Goal: Task Accomplishment & Management: Manage account settings

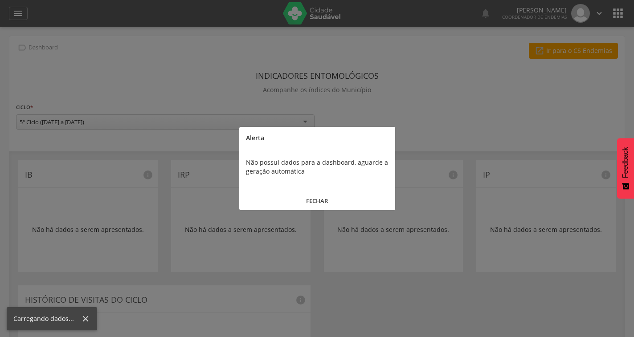
click at [20, 12] on div at bounding box center [317, 168] width 634 height 337
click at [327, 200] on button "FECHAR" at bounding box center [317, 200] width 156 height 19
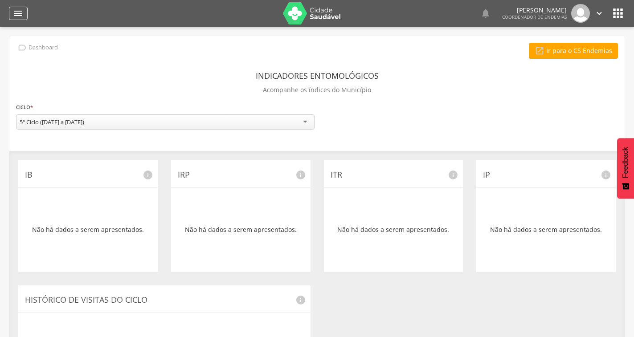
click at [24, 12] on div "" at bounding box center [18, 13] width 19 height 13
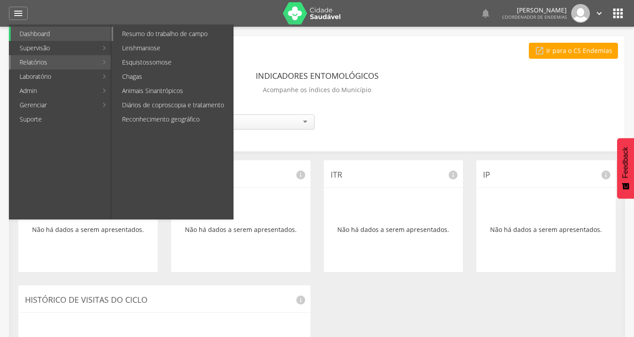
click at [150, 37] on link "Resumo do trabalho de campo" at bounding box center [173, 34] width 120 height 14
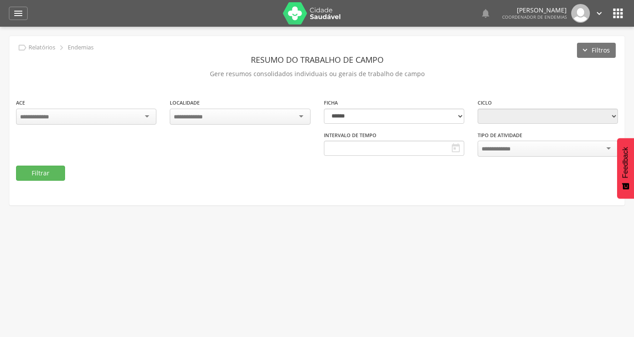
type input "**********"
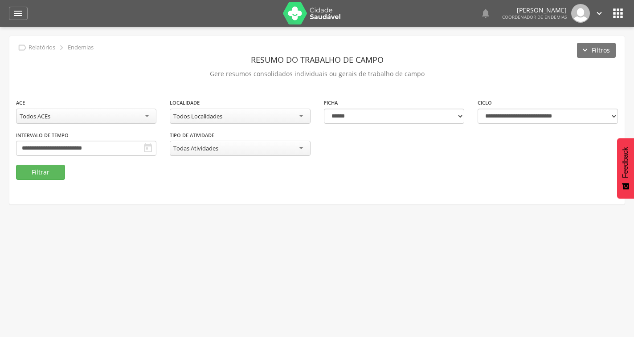
click at [228, 151] on div "Todas Atividades" at bounding box center [240, 148] width 140 height 15
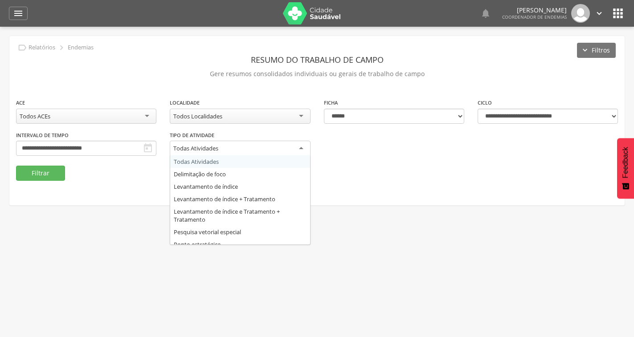
click at [337, 152] on div "**********" at bounding box center [316, 132] width 615 height 68
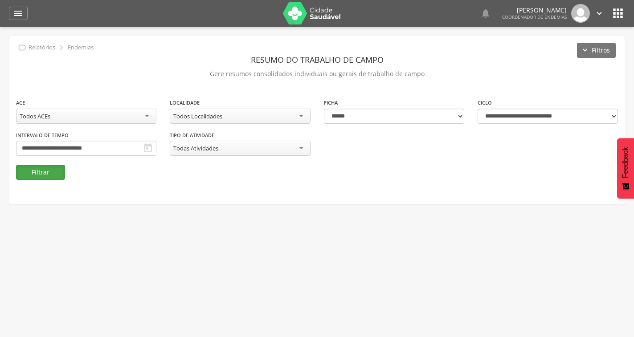
click at [47, 174] on button "Filtrar" at bounding box center [40, 172] width 49 height 15
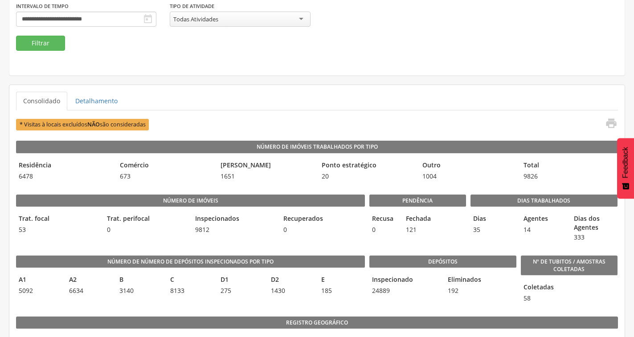
scroll to position [116, 0]
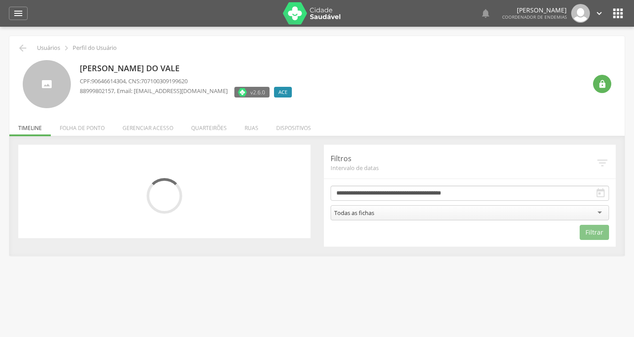
click at [205, 124] on li "Quarteirões" at bounding box center [208, 125] width 53 height 21
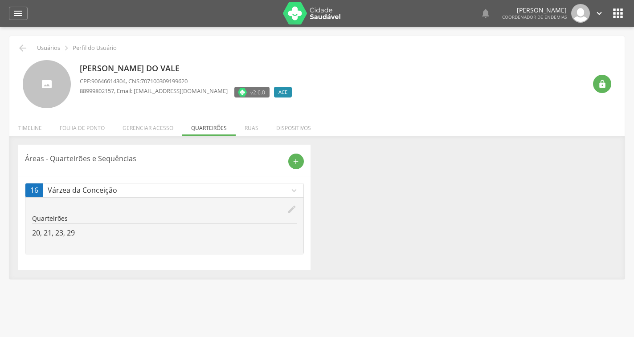
click at [290, 206] on icon "edit" at bounding box center [292, 209] width 10 height 10
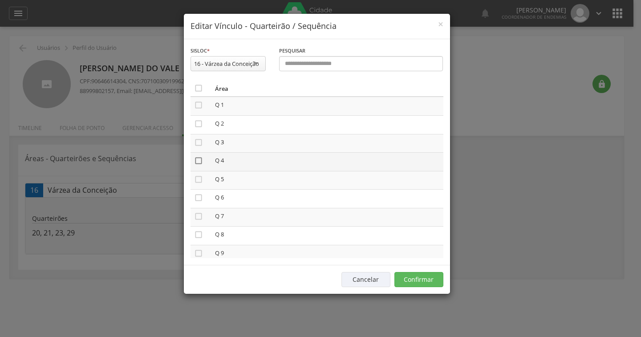
click at [197, 163] on icon "" at bounding box center [198, 160] width 9 height 9
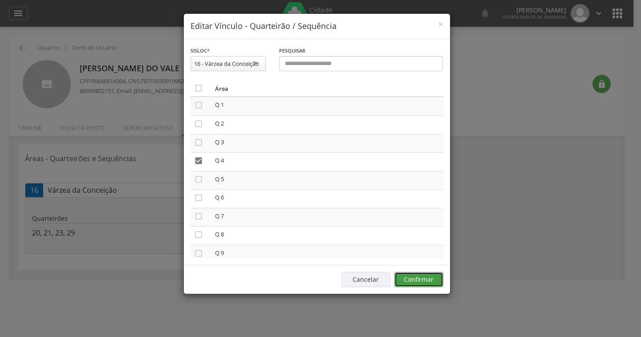
click at [417, 278] on button "Confirmar" at bounding box center [418, 279] width 49 height 15
